Goal: Task Accomplishment & Management: Manage account settings

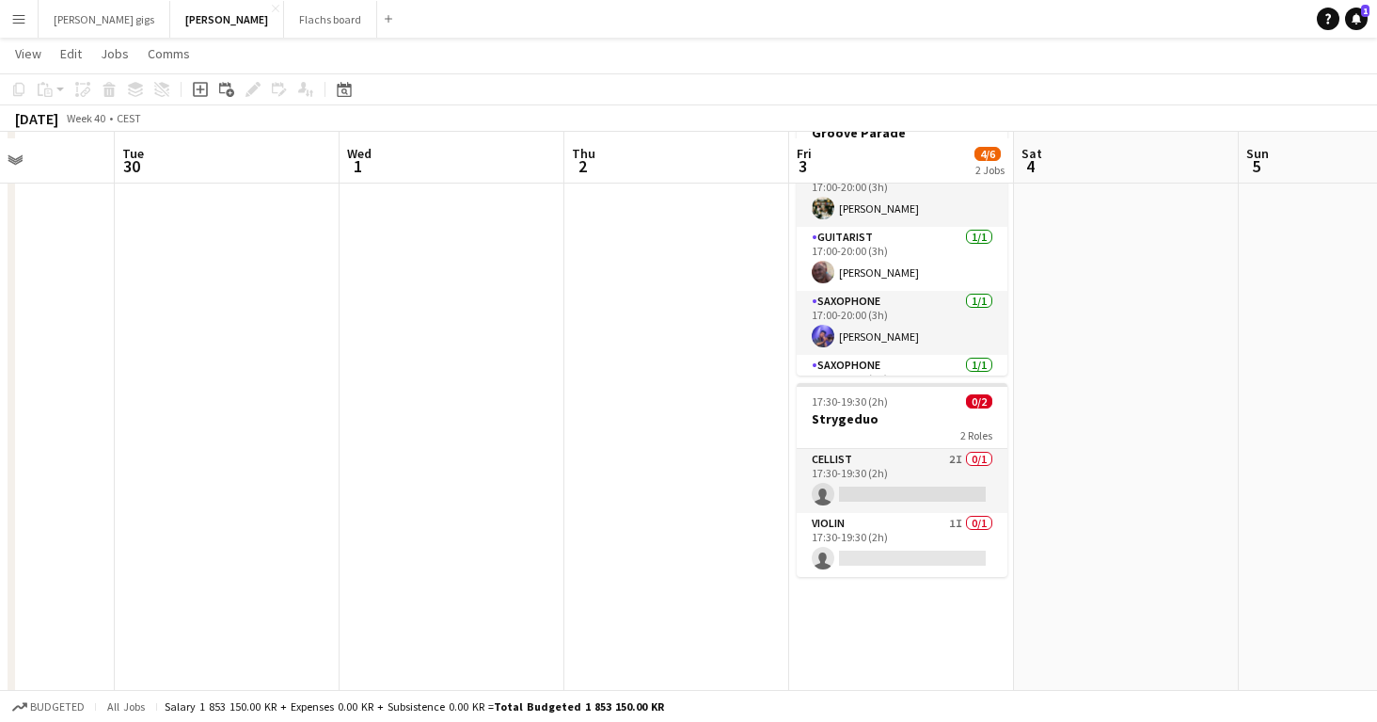
scroll to position [128, 0]
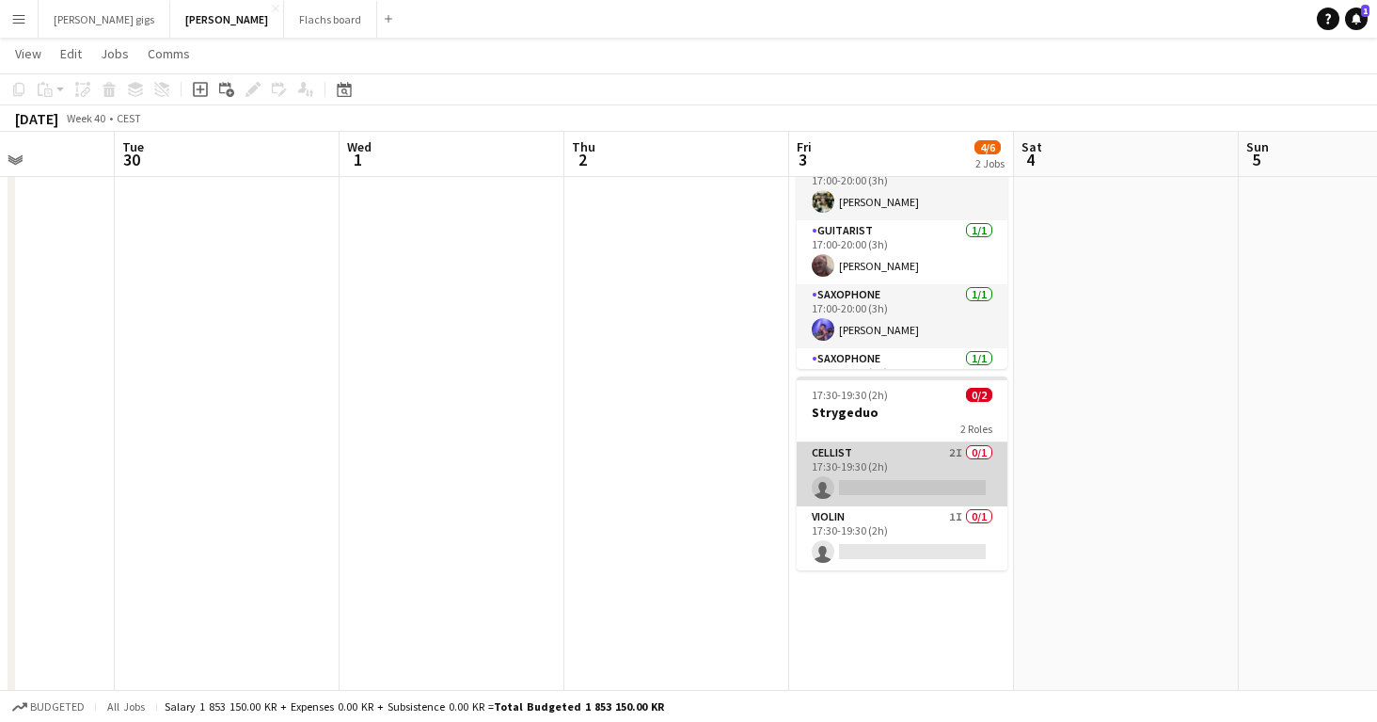
click at [870, 458] on app-card-role "Cellist 2I 0/1 17:30-19:30 (2h) single-neutral-actions" at bounding box center [902, 474] width 211 height 64
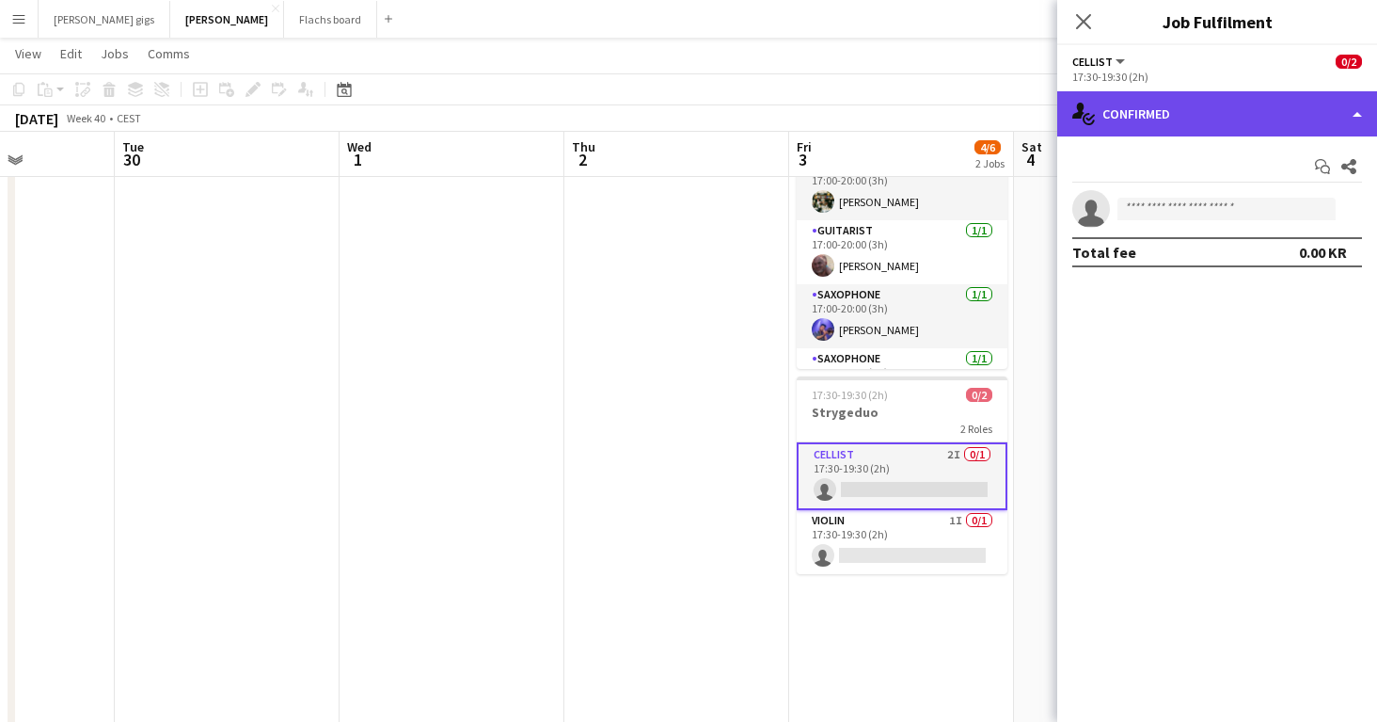
click at [1170, 128] on div "single-neutral-actions-check-2 Confirmed" at bounding box center [1217, 113] width 320 height 45
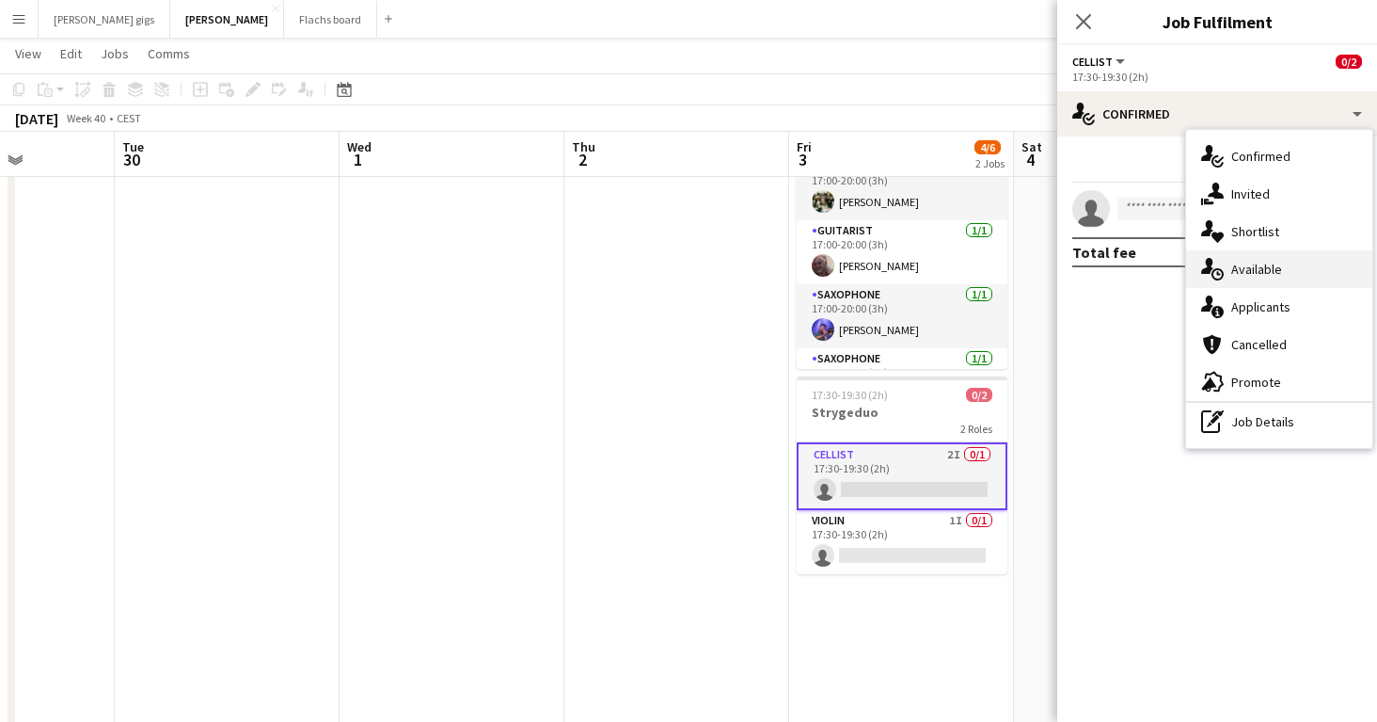
click at [1247, 286] on div "single-neutral-actions-upload Available" at bounding box center [1279, 269] width 186 height 38
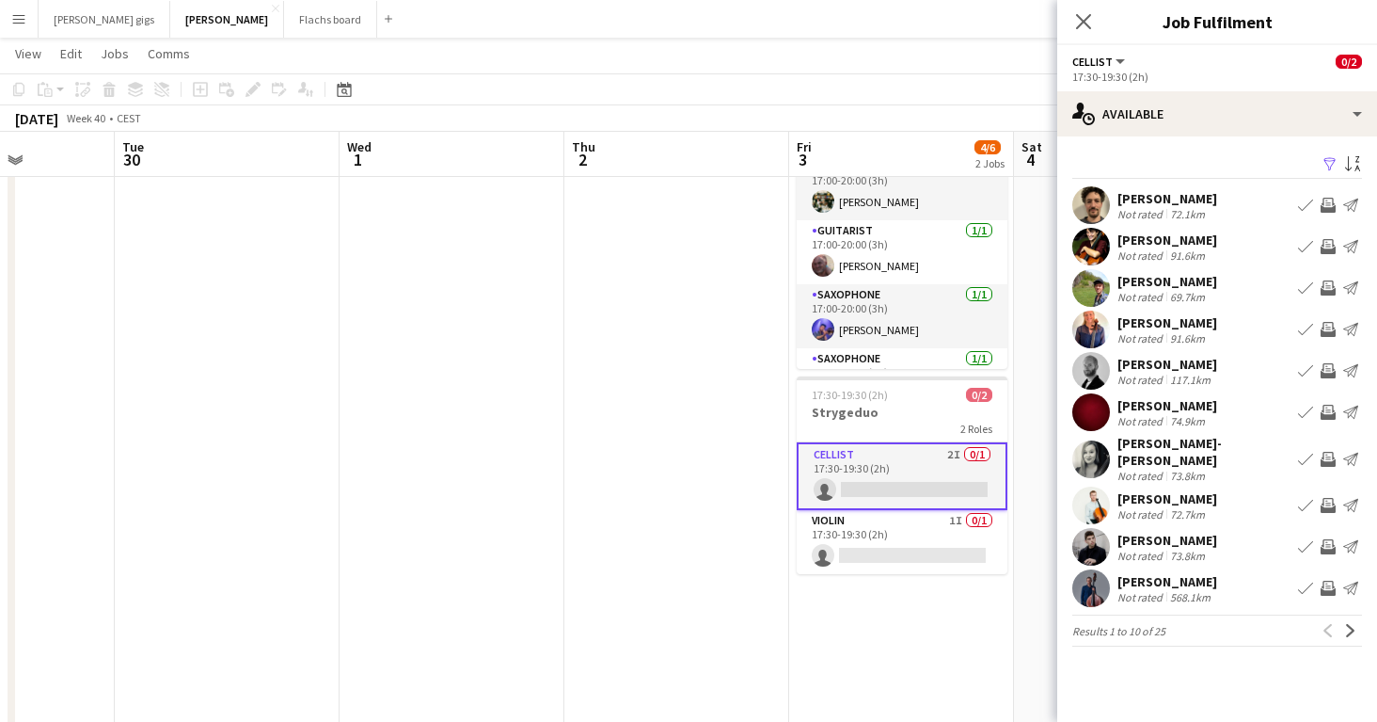
click at [1348, 642] on app-pager "Results 1 to 10 of 25 Previous Next" at bounding box center [1218, 630] width 290 height 32
click at [1354, 627] on app-icon "Next" at bounding box center [1350, 630] width 13 height 13
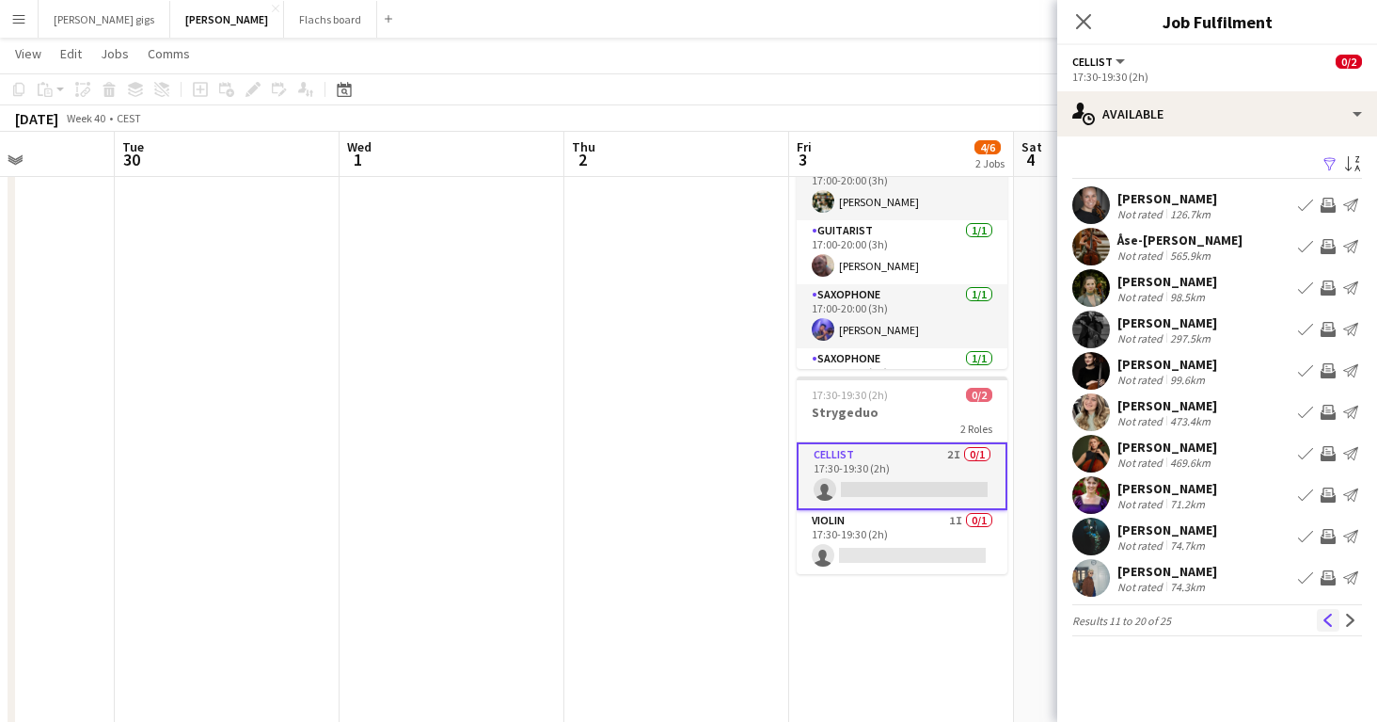
click at [1327, 626] on app-icon "Previous" at bounding box center [1328, 619] width 13 height 13
